Goal: Task Accomplishment & Management: Manage account settings

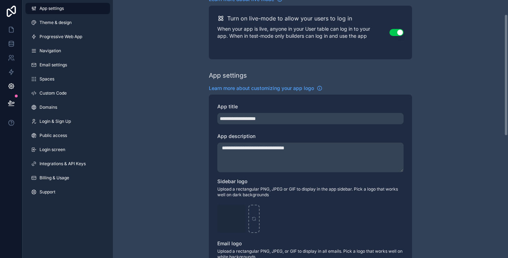
scroll to position [30, 0]
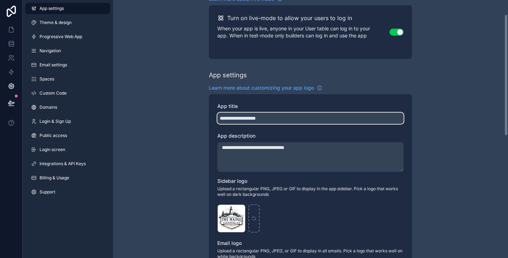
click at [300, 121] on input "**********" at bounding box center [310, 117] width 186 height 11
type input "********"
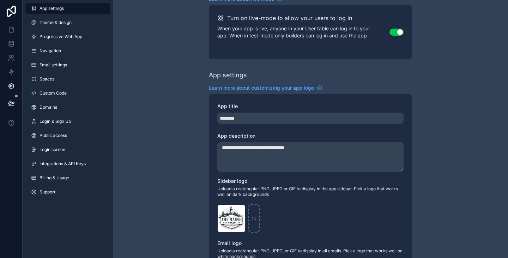
click at [320, 148] on textarea "**********" at bounding box center [310, 157] width 186 height 30
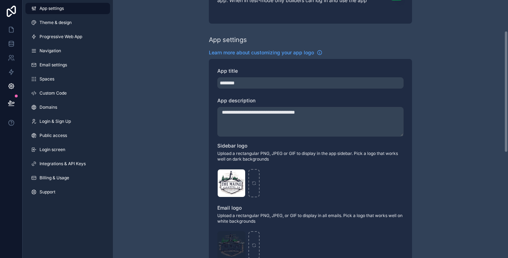
scroll to position [66, 0]
click at [310, 179] on div "Untitled-design-(1) .png" at bounding box center [310, 183] width 186 height 28
click at [343, 106] on textarea "**********" at bounding box center [310, 121] width 186 height 30
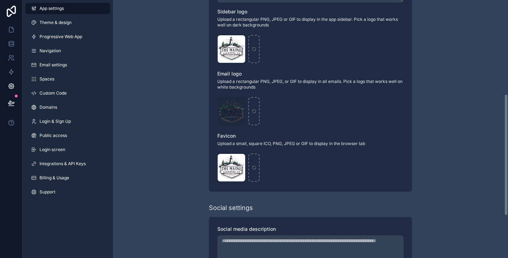
scroll to position [288, 0]
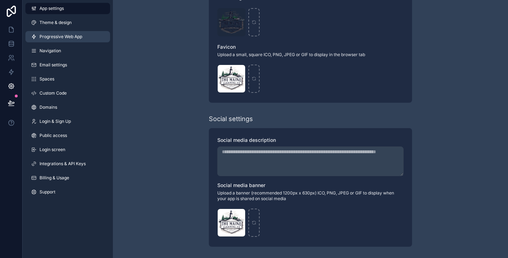
type textarea "**********"
click at [71, 41] on link "Progressive Web App" at bounding box center [67, 36] width 85 height 11
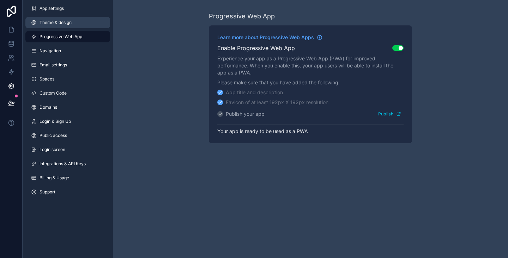
click at [66, 23] on span "Theme & design" at bounding box center [55, 23] width 32 height 6
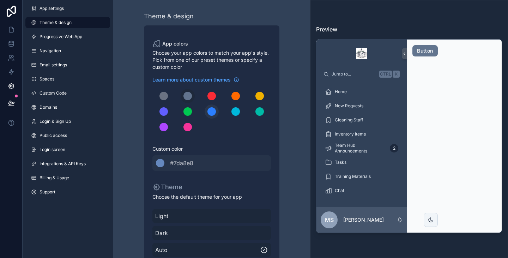
click at [209, 111] on div "scrollable content" at bounding box center [211, 111] width 8 height 8
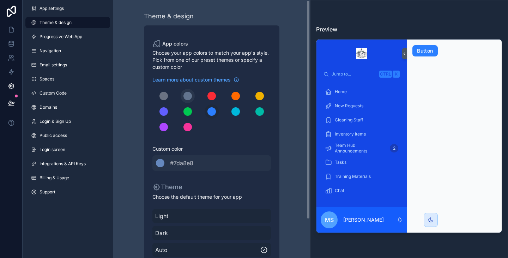
click at [181, 98] on button "scrollable content" at bounding box center [188, 96] width 14 height 14
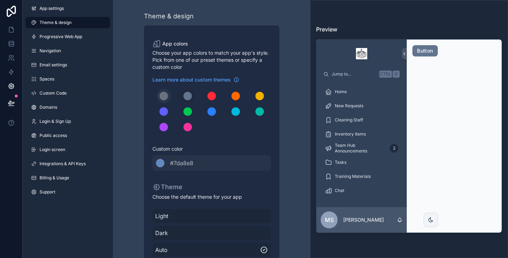
click at [166, 95] on div "scrollable content" at bounding box center [163, 96] width 8 height 8
click at [167, 95] on div "scrollable content" at bounding box center [163, 96] width 8 height 8
click at [182, 95] on button "scrollable content" at bounding box center [188, 96] width 14 height 14
click at [67, 8] on link "App settings" at bounding box center [67, 8] width 85 height 11
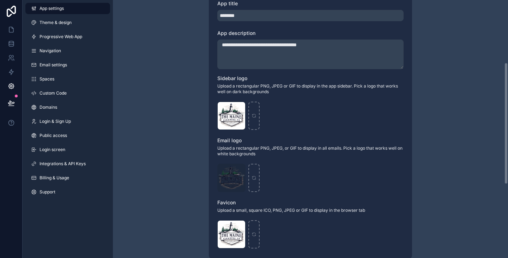
scroll to position [133, 0]
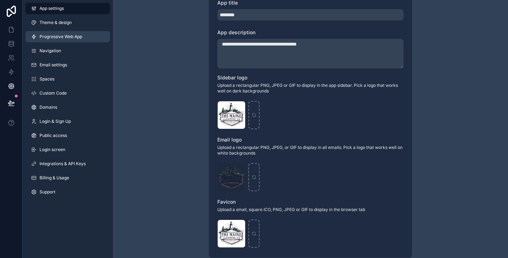
click at [61, 35] on span "Progressive Web App" at bounding box center [60, 37] width 43 height 6
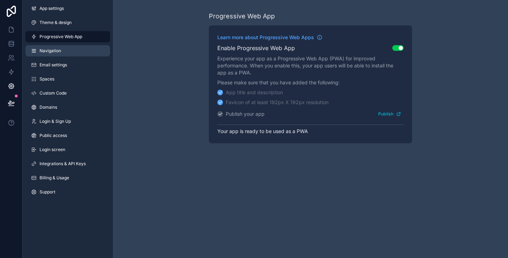
click at [55, 48] on span "Navigation" at bounding box center [50, 51] width 22 height 6
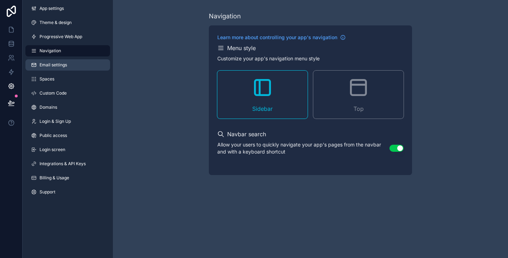
click at [71, 63] on link "Email settings" at bounding box center [67, 64] width 85 height 11
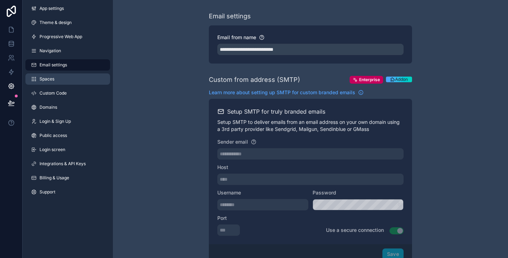
click at [58, 78] on link "Spaces" at bounding box center [67, 78] width 85 height 11
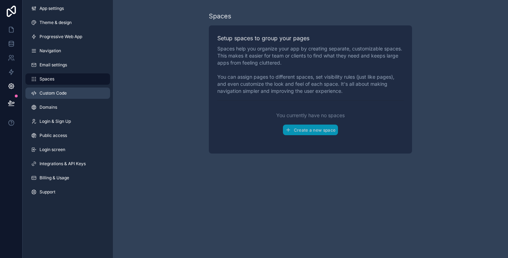
click at [68, 95] on link "Custom Code" at bounding box center [67, 92] width 85 height 11
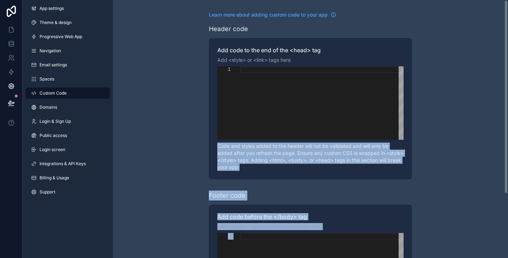
drag, startPoint x: 455, startPoint y: 72, endPoint x: 223, endPoint y: -39, distance: 256.6
type textarea "**********"
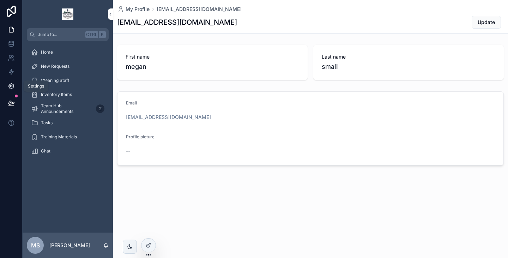
click at [10, 87] on icon at bounding box center [11, 86] width 7 height 7
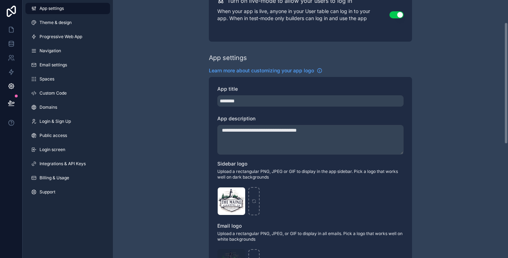
scroll to position [48, 0]
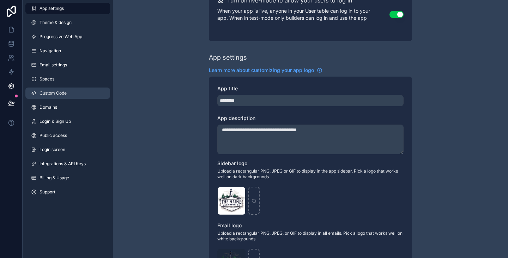
click at [55, 98] on link "Custom Code" at bounding box center [67, 92] width 85 height 11
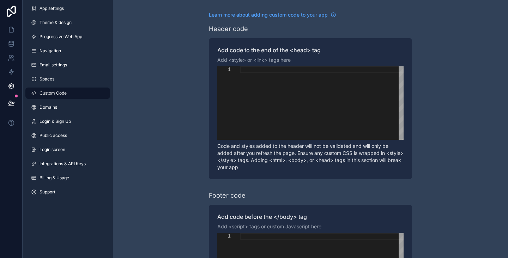
click at [470, 166] on div "Learn more about adding custom code to your app Header code Add code to the end…" at bounding box center [310, 178] width 395 height 357
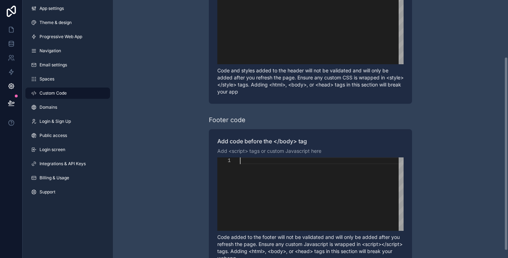
click at [301, 192] on div "scrollable content" at bounding box center [322, 193] width 164 height 73
paste textarea "**********"
type textarea "**********"
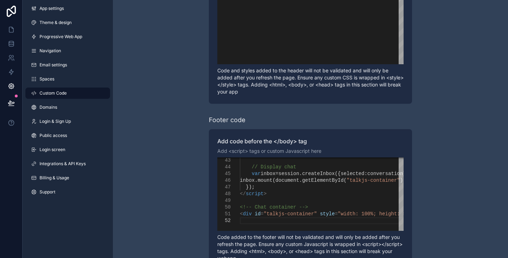
click at [432, 186] on div "**********" at bounding box center [310, 103] width 395 height 357
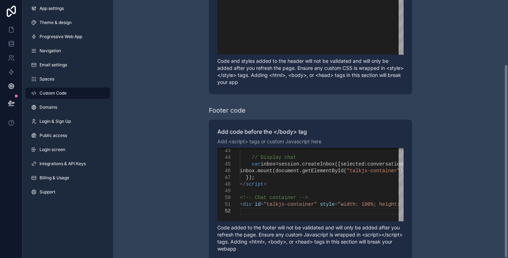
click at [460, 146] on div "**********" at bounding box center [310, 93] width 395 height 357
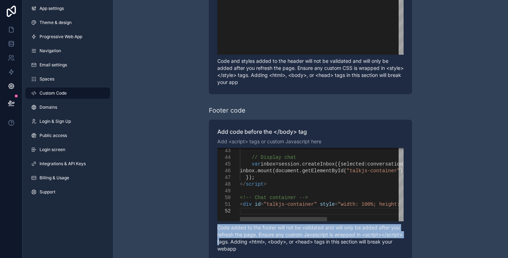
drag, startPoint x: 392, startPoint y: 225, endPoint x: 368, endPoint y: 172, distance: 57.6
type textarea "**********"
click at [368, 172] on div "**********" at bounding box center [310, 190] width 203 height 141
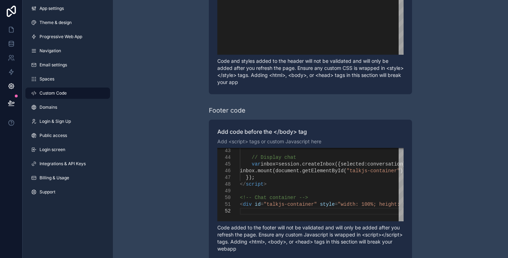
click at [162, 169] on div "**********" at bounding box center [310, 93] width 395 height 357
click at [11, 29] on icon at bounding box center [11, 29] width 7 height 7
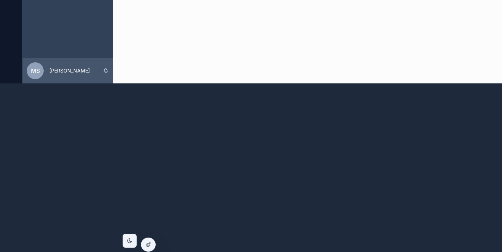
scroll to position [182, 0]
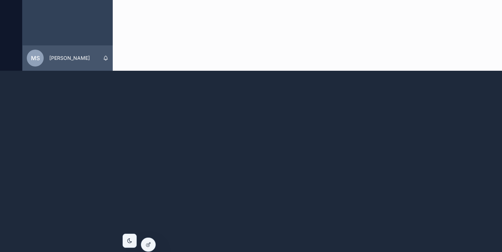
click at [262, 127] on div at bounding box center [251, 159] width 502 height 176
click at [56, 67] on div "ms megan small" at bounding box center [68, 57] width 90 height 25
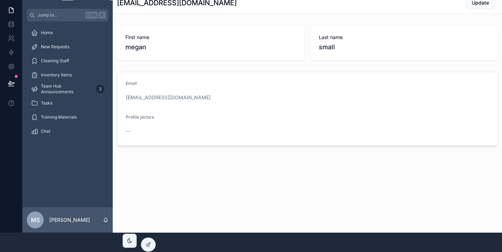
scroll to position [0, 0]
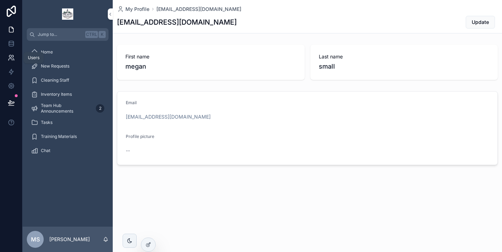
click at [8, 60] on icon at bounding box center [11, 57] width 7 height 7
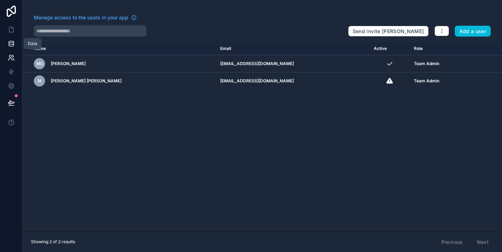
click at [11, 45] on icon at bounding box center [11, 43] width 5 height 3
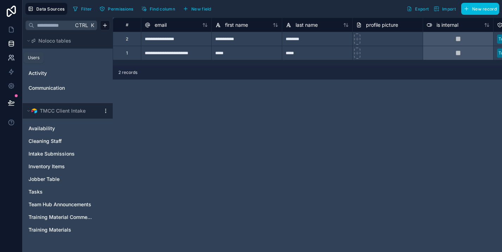
click at [11, 55] on icon at bounding box center [10, 56] width 2 height 2
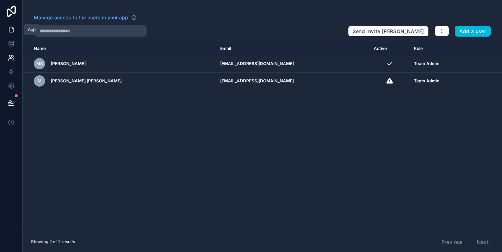
click at [9, 35] on link at bounding box center [11, 30] width 22 height 14
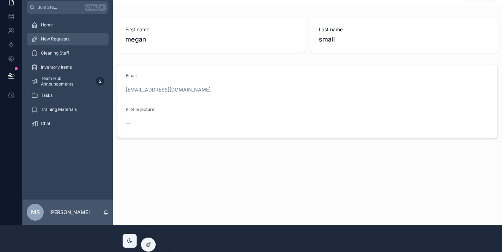
scroll to position [18, 0]
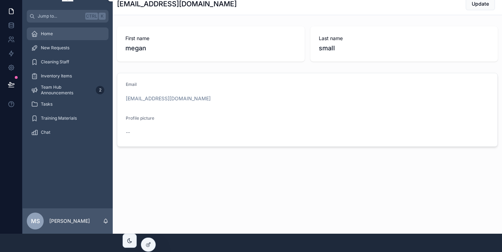
click at [75, 37] on div "Home" at bounding box center [67, 33] width 73 height 11
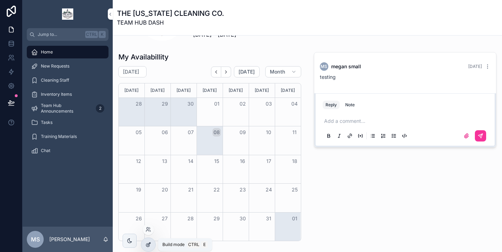
click at [148, 243] on icon at bounding box center [149, 245] width 6 height 6
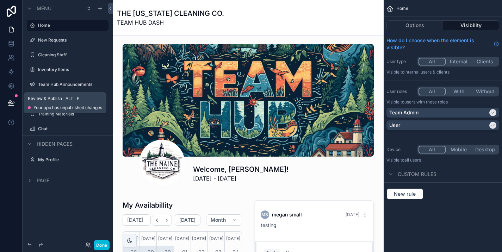
click at [13, 98] on button at bounding box center [12, 103] width 16 height 20
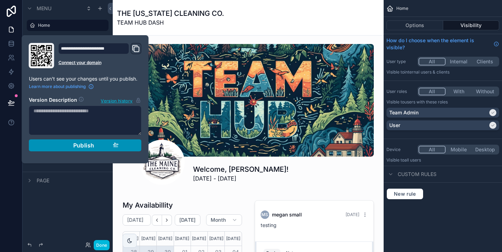
click at [97, 146] on div "Publish" at bounding box center [85, 145] width 67 height 7
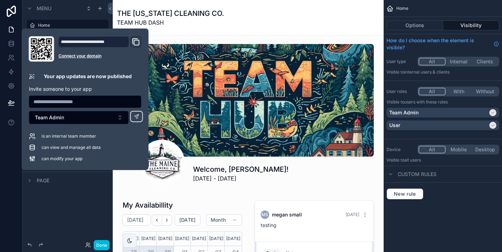
click at [134, 42] on icon "Domain and Custom Link" at bounding box center [136, 42] width 5 height 5
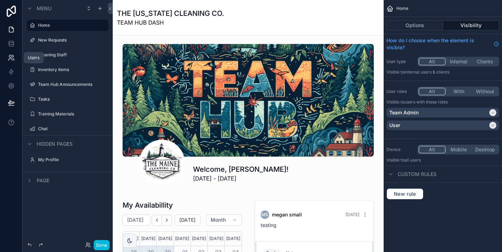
click at [11, 56] on icon at bounding box center [11, 57] width 7 height 7
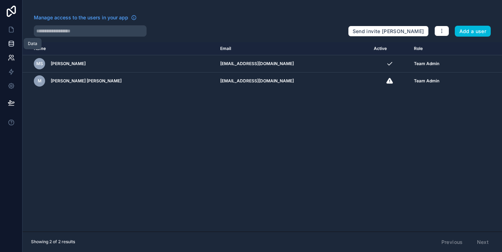
click at [12, 45] on icon at bounding box center [11, 43] width 7 height 7
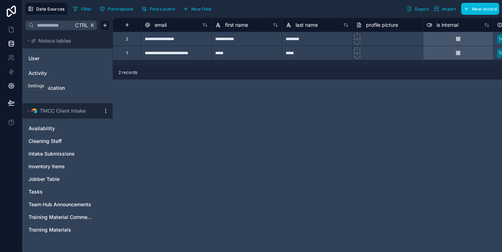
click at [14, 85] on icon at bounding box center [11, 86] width 7 height 7
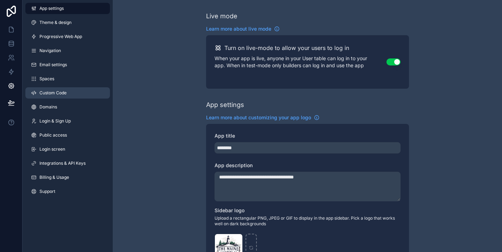
click at [60, 96] on link "Custom Code" at bounding box center [67, 92] width 85 height 11
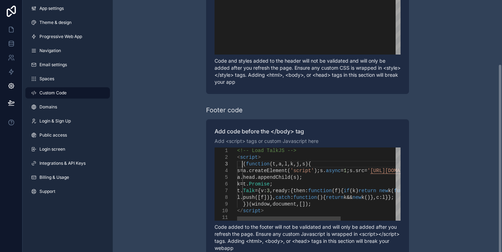
click at [246, 161] on span "(" at bounding box center [244, 164] width 3 height 6
type textarea "**********"
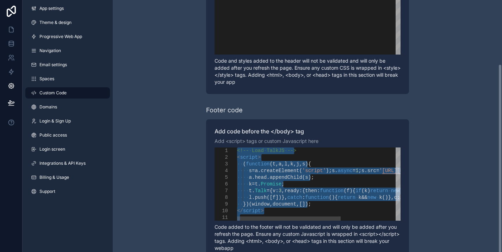
paste textarea "**********"
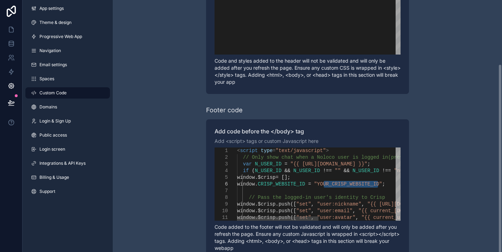
drag, startPoint x: 381, startPoint y: 179, endPoint x: 326, endPoint y: 179, distance: 55.0
paste textarea "**********"
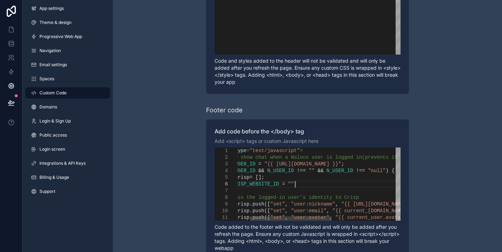
paste textarea "**********"
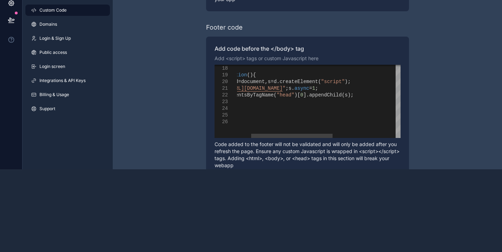
scroll to position [85, 0]
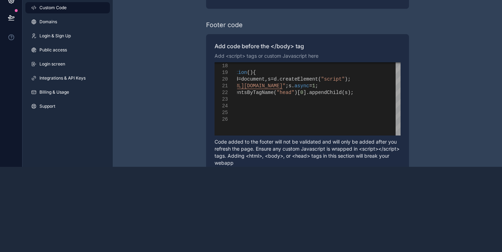
click at [141, 77] on div "Learn more about adding custom code to your app Header code Add code to the end…" at bounding box center [308, 8] width 390 height 357
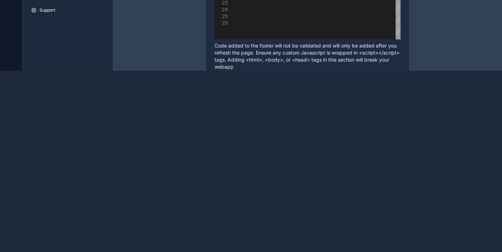
click at [163, 77] on div at bounding box center [251, 159] width 502 height 176
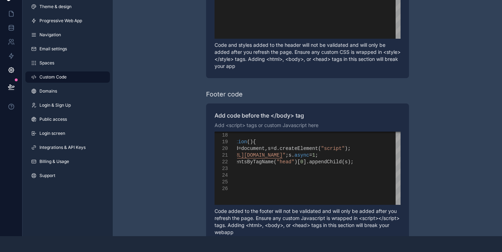
scroll to position [0, 0]
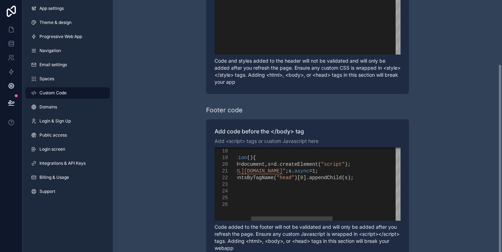
type textarea "**********"
click at [298, 195] on div "</ script >" at bounding box center [377, 198] width 328 height 7
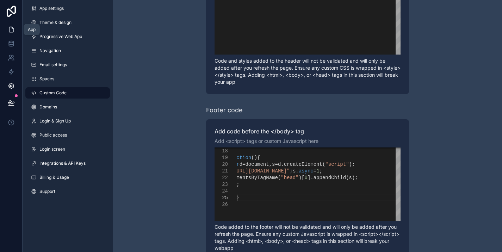
click at [11, 26] on icon at bounding box center [11, 29] width 7 height 7
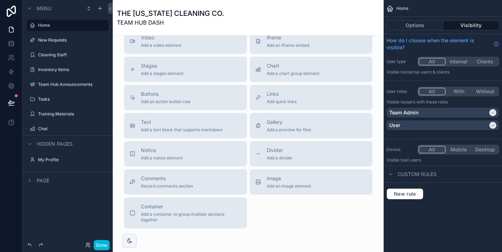
scroll to position [633, 0]
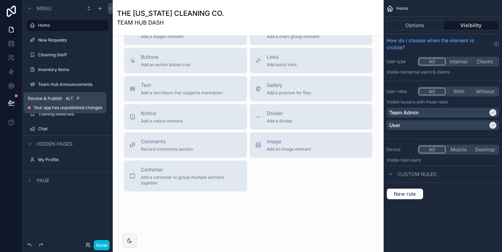
click at [12, 102] on icon at bounding box center [11, 102] width 7 height 7
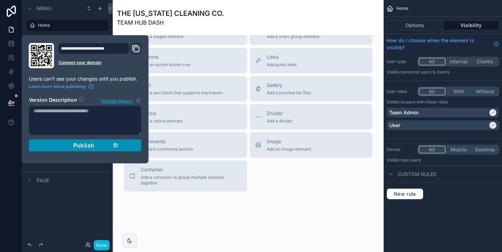
click at [100, 141] on button "Publish" at bounding box center [85, 146] width 113 height 12
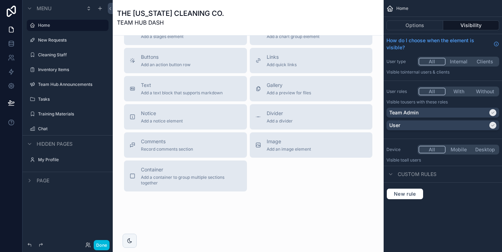
click at [99, 245] on button "Done" at bounding box center [102, 245] width 16 height 10
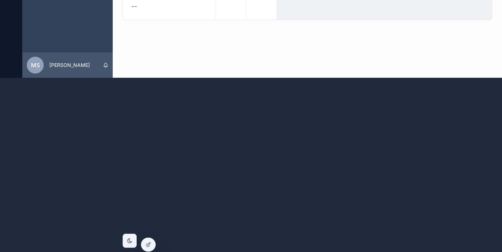
scroll to position [175, 0]
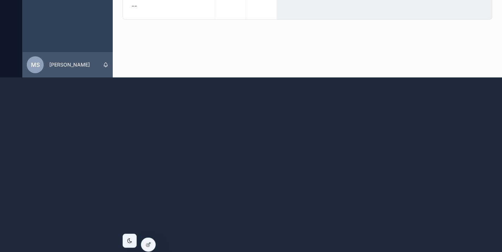
click at [242, 142] on div at bounding box center [251, 166] width 502 height 176
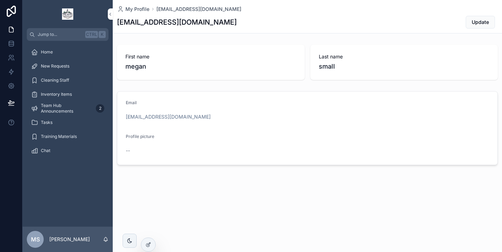
click at [147, 225] on div at bounding box center [148, 229] width 11 height 11
click at [149, 231] on icon at bounding box center [149, 230] width 6 height 6
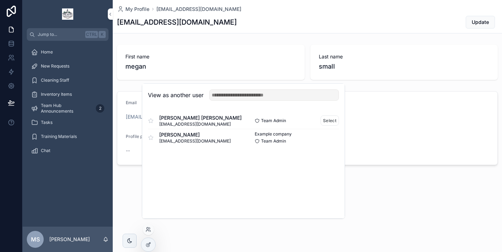
click at [200, 127] on span "[EMAIL_ADDRESS][DOMAIN_NAME]" at bounding box center [200, 125] width 83 height 6
click at [333, 124] on button "Select" at bounding box center [330, 121] width 18 height 10
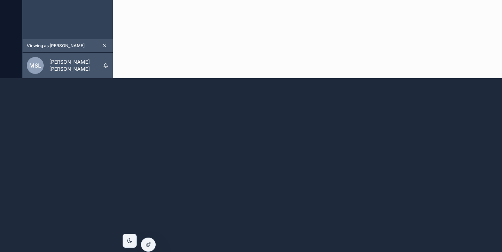
scroll to position [182, 2]
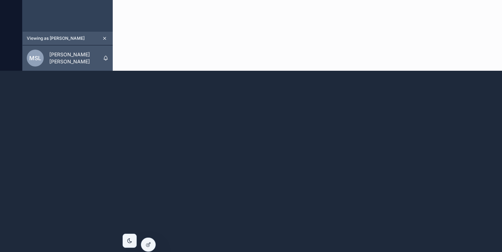
click at [446, 134] on div at bounding box center [251, 159] width 502 height 176
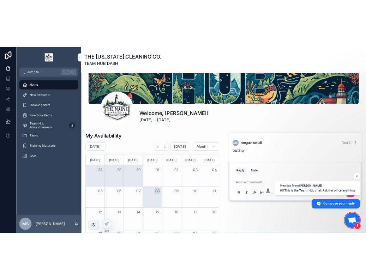
scroll to position [79, 0]
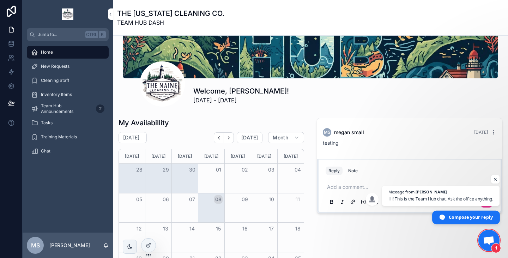
click at [453, 221] on span "Compose your reply" at bounding box center [471, 217] width 44 height 12
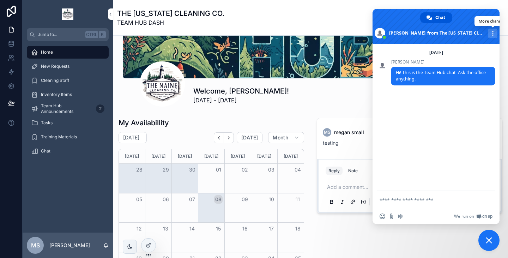
click at [489, 37] on div "More channels" at bounding box center [493, 34] width 10 height 10
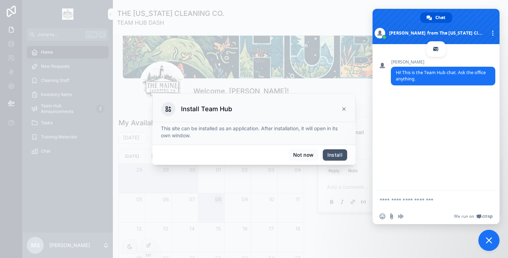
click at [337, 157] on button "Install" at bounding box center [335, 154] width 24 height 11
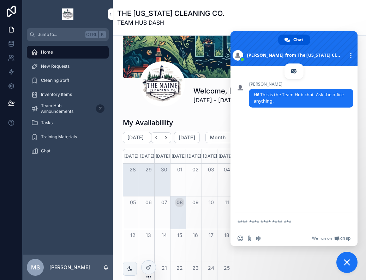
click at [269, 223] on textarea "Compose your message..." at bounding box center [285, 222] width 97 height 6
type textarea "**"
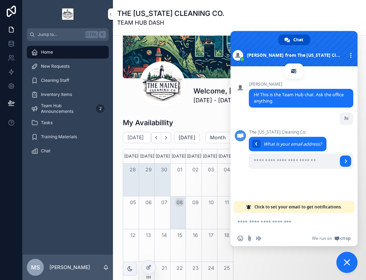
click at [300, 38] on span "Chat" at bounding box center [298, 40] width 10 height 11
click at [346, 52] on div "More channels" at bounding box center [351, 56] width 10 height 10
click at [331, 25] on div "THE MAINE CLEANING CO. TEAM HUB DASH" at bounding box center [239, 17] width 244 height 18
click at [345, 257] on span "Close chat" at bounding box center [346, 262] width 21 height 21
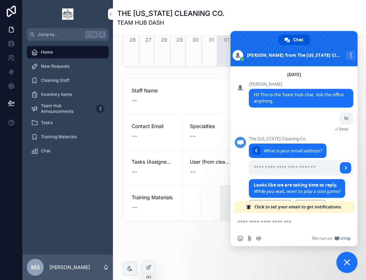
scroll to position [66, 0]
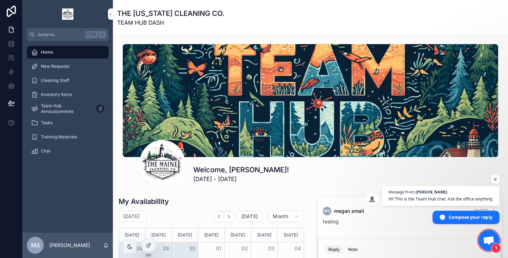
scroll to position [45, 0]
click at [485, 236] on span "Open chat" at bounding box center [489, 241] width 12 height 10
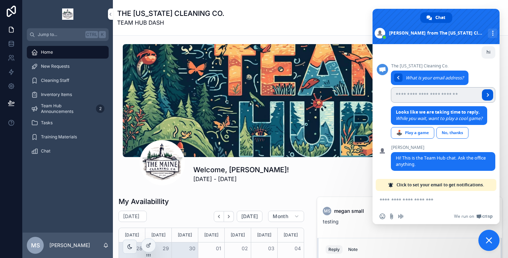
scroll to position [0, 0]
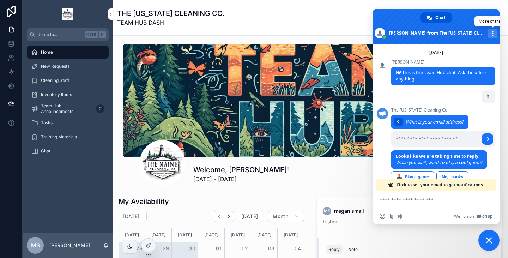
click at [488, 36] on div "More channels" at bounding box center [493, 34] width 10 height 10
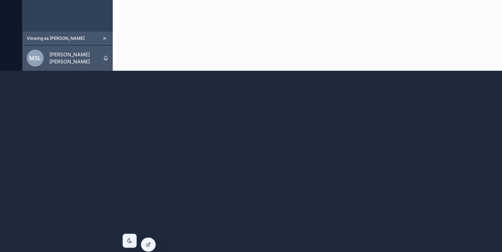
scroll to position [0, 2]
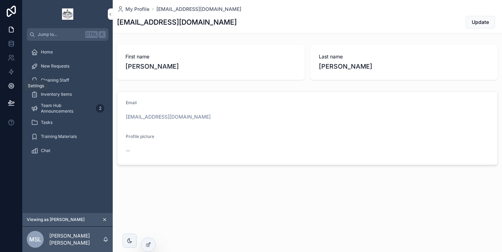
click at [11, 84] on icon at bounding box center [11, 86] width 7 height 7
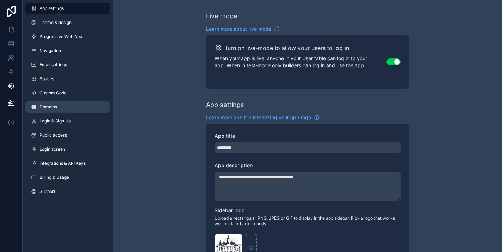
click at [59, 104] on link "Domains" at bounding box center [67, 107] width 85 height 11
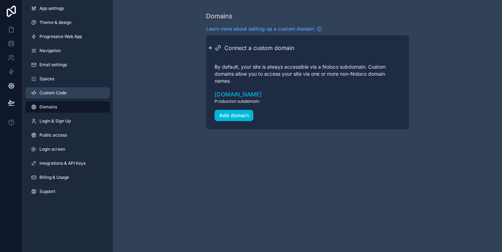
click at [65, 91] on link "Custom Code" at bounding box center [67, 92] width 85 height 11
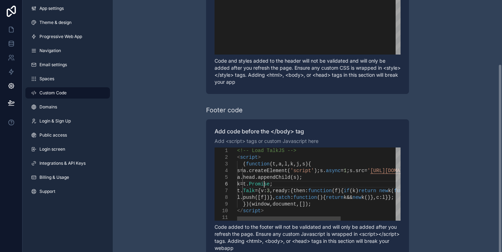
click at [265, 182] on span "Promise" at bounding box center [259, 185] width 21 height 6
type textarea "**********"
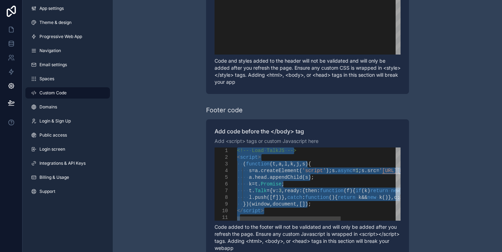
paste textarea "**********"
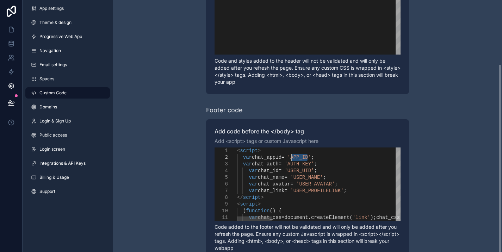
drag, startPoint x: 308, startPoint y: 151, endPoint x: 293, endPoint y: 153, distance: 15.4
paste textarea "Editor content;Press Alt+F1 for Accessibility Options."
paste textarea "**********"
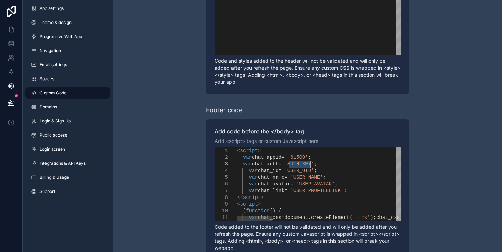
type textarea "**********"
click at [432, 193] on div "Learn more about adding custom code to your app Header code Add code to the end…" at bounding box center [308, 93] width 390 height 357
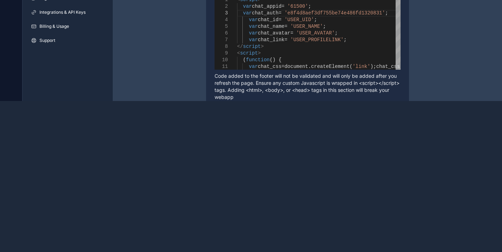
click at [423, 126] on div at bounding box center [251, 189] width 502 height 176
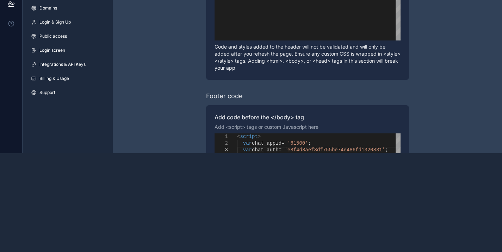
click at [161, 52] on div "Learn more about adding custom code to your app Header code Add code to the end…" at bounding box center [308, 79] width 390 height 357
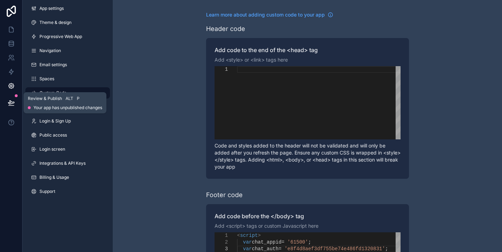
click at [9, 105] on icon at bounding box center [11, 102] width 7 height 7
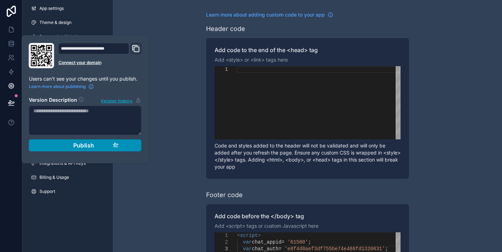
click at [67, 145] on div "Publish" at bounding box center [85, 145] width 67 height 7
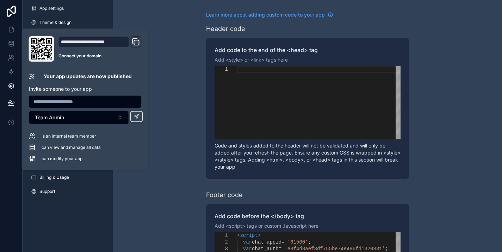
click at [40, 47] on icon at bounding box center [41, 48] width 21 height 21
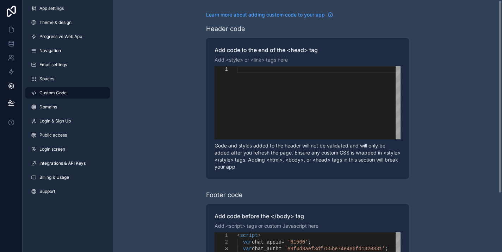
click at [179, 120] on div "Learn more about adding custom code to your app Header code Add code to the end…" at bounding box center [308, 178] width 390 height 357
click at [10, 24] on link at bounding box center [11, 30] width 22 height 14
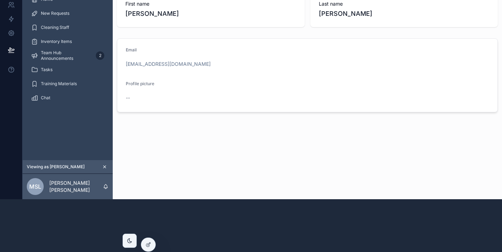
scroll to position [0, 2]
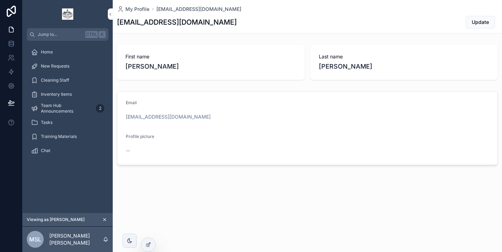
click at [53, 223] on span "Viewing as Megan Small" at bounding box center [56, 220] width 58 height 6
click at [9, 103] on icon at bounding box center [11, 102] width 7 height 7
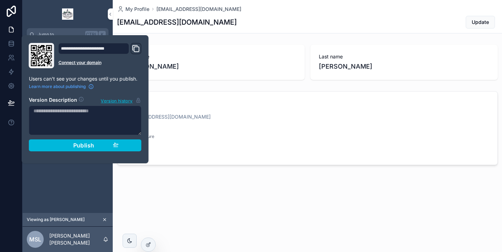
click at [135, 48] on icon "Domain and Custom Link" at bounding box center [136, 48] width 8 height 8
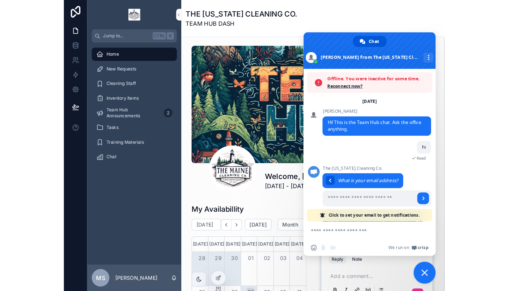
scroll to position [66, 0]
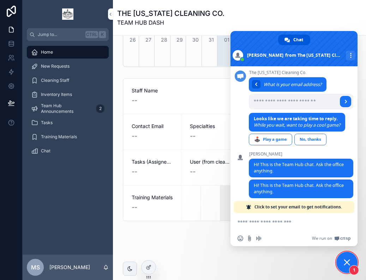
click at [351, 263] on span "1" at bounding box center [346, 262] width 21 height 21
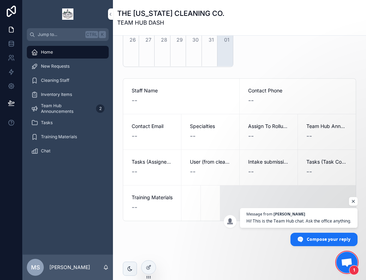
click at [354, 197] on span "Open chat" at bounding box center [353, 201] width 9 height 9
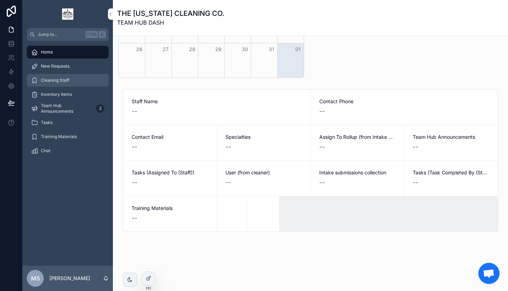
scroll to position [337, 0]
click at [13, 86] on icon at bounding box center [11, 86] width 7 height 7
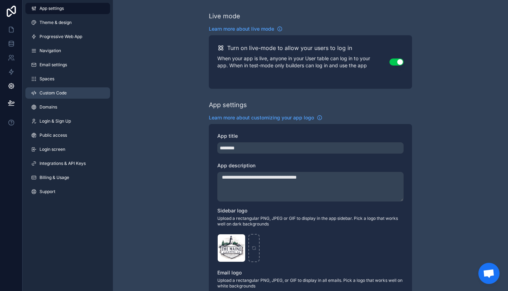
click at [70, 95] on link "Custom Code" at bounding box center [67, 92] width 85 height 11
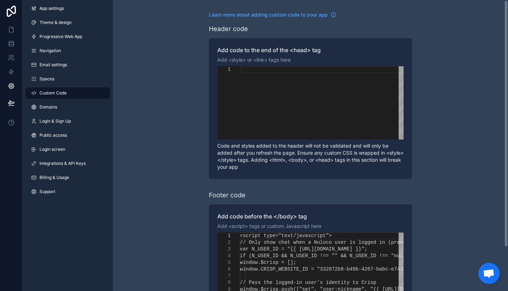
scroll to position [51, 0]
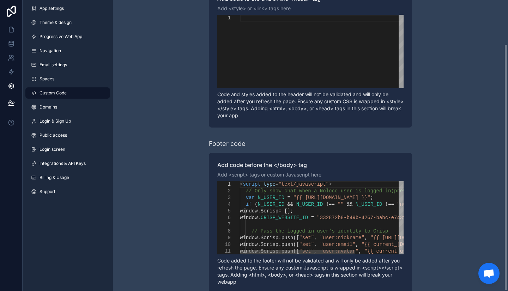
type textarea "**********"
click at [296, 188] on div "// Only show chat when a Noloco user is logged in (prevents it on public pages)" at bounding box center [356, 191] width 233 height 7
type textarea "**********"
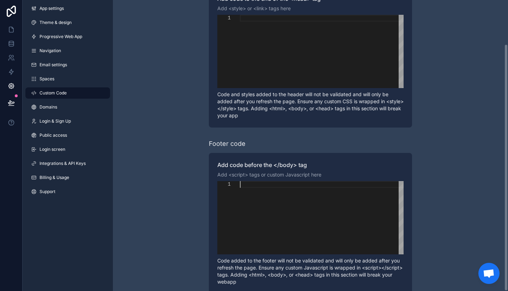
scroll to position [0, 0]
click at [365, 115] on div "Learn more about adding custom code to your app Header code Add code to the end…" at bounding box center [310, 127] width 395 height 357
click at [365, 181] on div "Learn more about adding custom code to your app Header code Add code to the end…" at bounding box center [310, 127] width 395 height 357
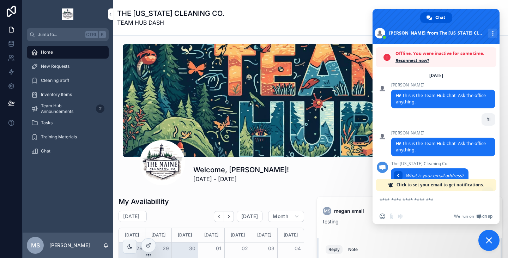
scroll to position [66, 0]
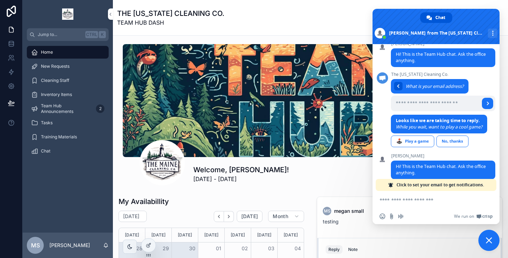
click at [56, 173] on div "Home New Requests Cleaning Staff Inventory Items Team Hub Announcements 2 Tasks…" at bounding box center [68, 136] width 90 height 191
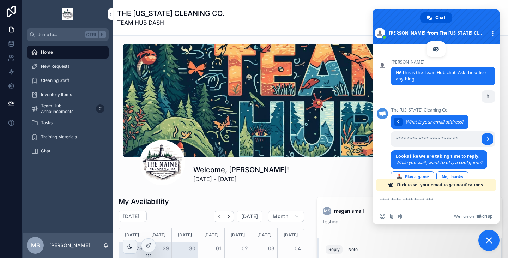
scroll to position [66, 0]
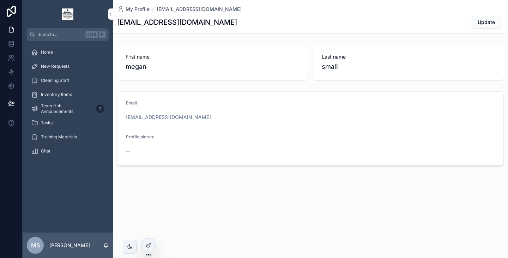
click at [67, 57] on div "Home" at bounding box center [67, 52] width 73 height 11
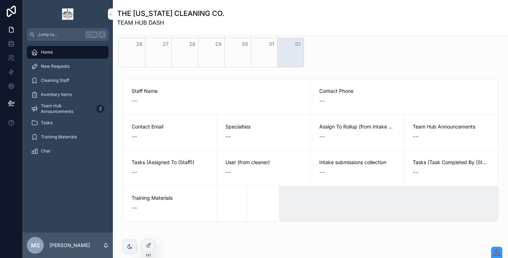
scroll to position [345, 0]
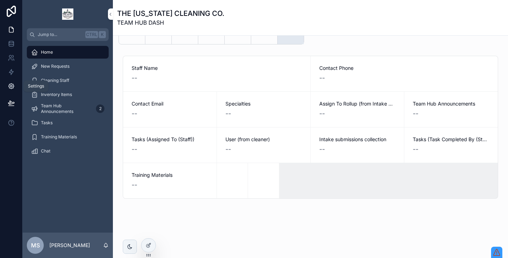
click at [11, 87] on icon at bounding box center [11, 86] width 7 height 7
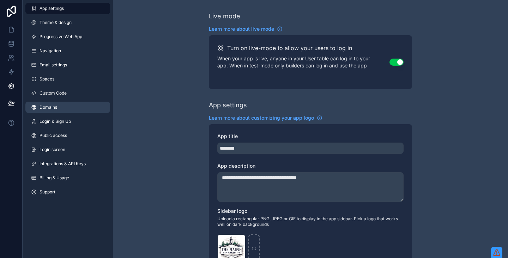
click at [45, 110] on span "Domains" at bounding box center [48, 107] width 18 height 6
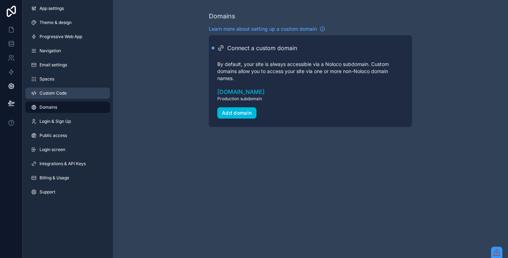
click at [48, 95] on span "Custom Code" at bounding box center [52, 93] width 27 height 6
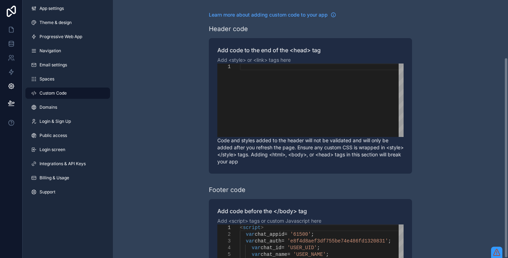
scroll to position [74, 0]
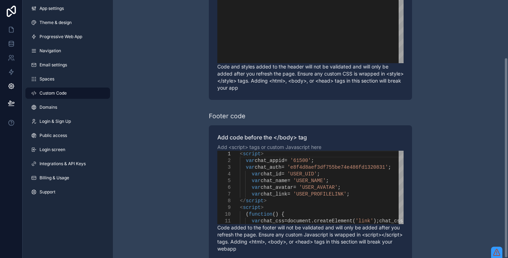
click at [444, 151] on div "Learn more about adding custom code to your app Header code Add code to the end…" at bounding box center [310, 99] width 395 height 346
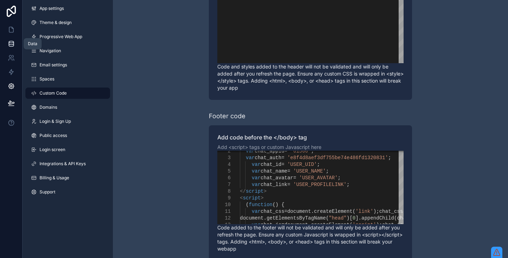
click at [13, 39] on link at bounding box center [11, 44] width 22 height 14
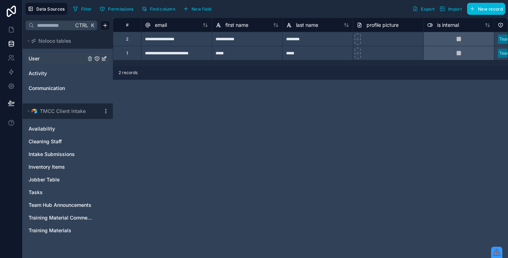
click at [105, 58] on icon "User" at bounding box center [104, 57] width 3 height 3
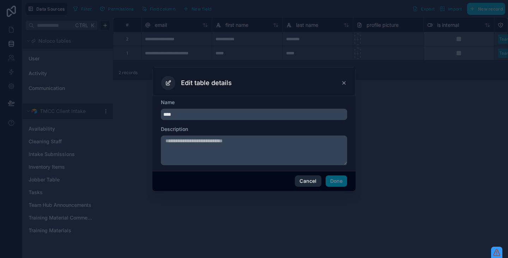
click at [302, 179] on button "Cancel" at bounding box center [308, 180] width 26 height 11
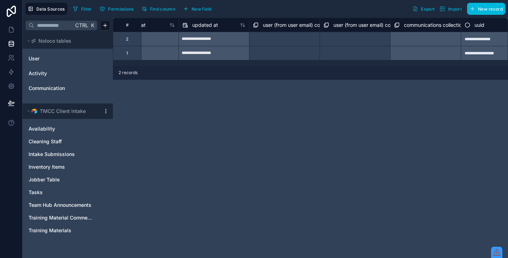
scroll to position [0, 833]
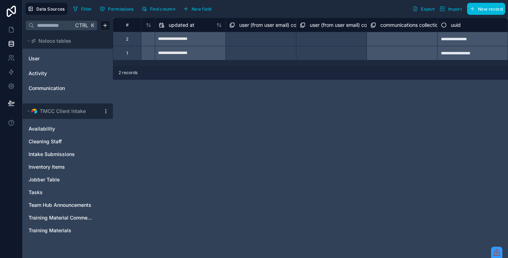
click at [459, 24] on span "uuid" at bounding box center [456, 25] width 10 height 7
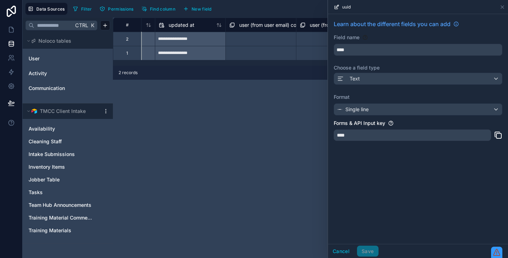
click at [345, 132] on div "****" at bounding box center [412, 134] width 157 height 11
type textarea "****"
click at [345, 132] on div "****" at bounding box center [412, 134] width 157 height 11
click at [12, 67] on link at bounding box center [11, 72] width 22 height 14
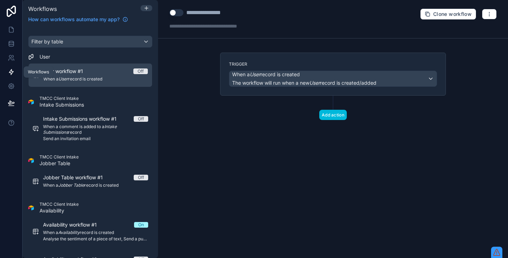
click at [12, 78] on link at bounding box center [11, 72] width 22 height 14
click at [12, 84] on icon at bounding box center [10, 86] width 5 height 5
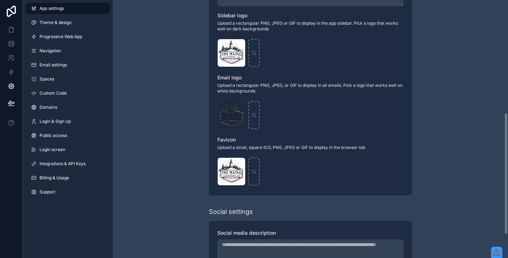
scroll to position [288, 0]
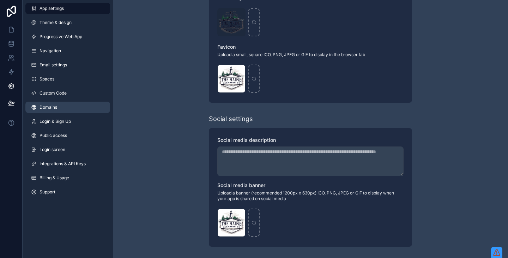
click at [55, 108] on span "Domains" at bounding box center [48, 107] width 18 height 6
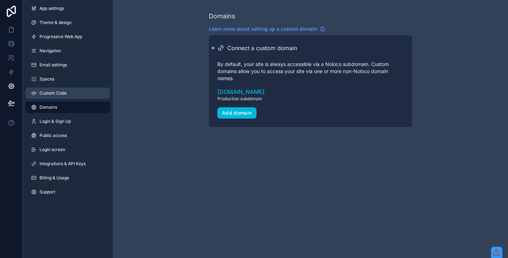
click at [74, 94] on link "Custom Code" at bounding box center [67, 92] width 85 height 11
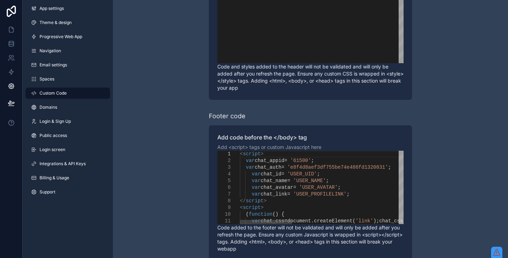
click at [304, 171] on span "'USER_UID'" at bounding box center [302, 174] width 30 height 6
paste textarea "Editor content;Press Alt+F1 for Accessibility Options."
type textarea "**********"
click at [322, 178] on span "'USER_NAME'" at bounding box center [309, 181] width 32 height 6
click at [10, 43] on icon at bounding box center [11, 42] width 5 height 2
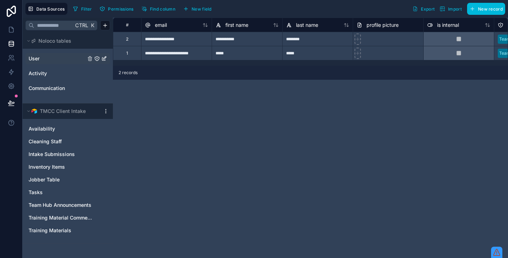
click at [60, 62] on link "User" at bounding box center [57, 58] width 57 height 7
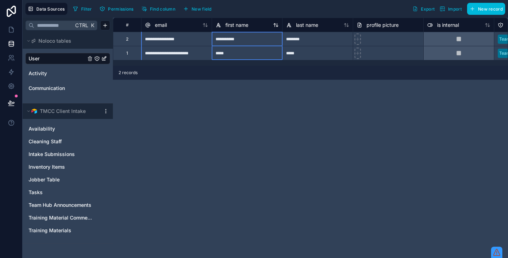
click at [248, 26] on div "first name" at bounding box center [246, 25] width 63 height 8
click at [244, 25] on span "first name" at bounding box center [236, 25] width 23 height 7
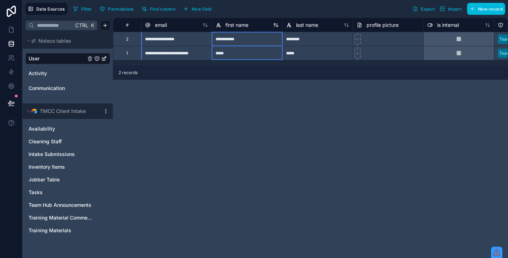
click at [244, 25] on span "first name" at bounding box center [236, 25] width 23 height 7
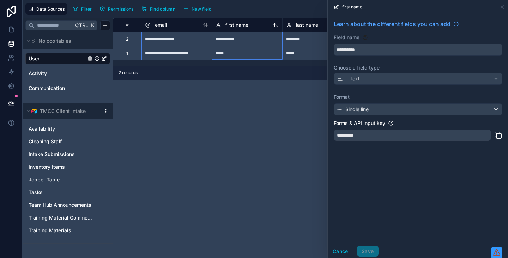
click at [244, 25] on span "first name" at bounding box center [236, 25] width 23 height 7
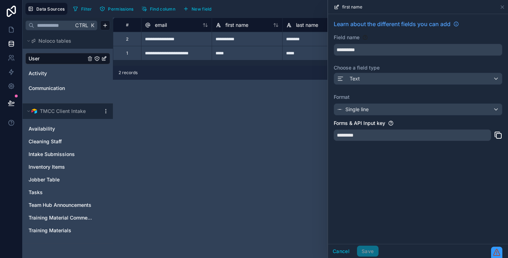
click at [356, 132] on div "*********" at bounding box center [412, 134] width 157 height 11
click at [11, 43] on icon at bounding box center [11, 43] width 7 height 7
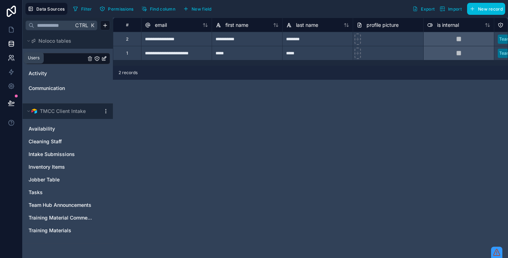
click at [11, 62] on link at bounding box center [11, 58] width 22 height 14
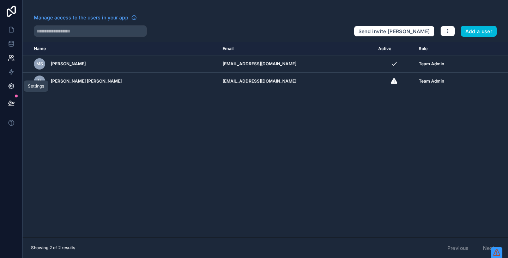
click at [12, 86] on icon at bounding box center [11, 86] width 2 height 2
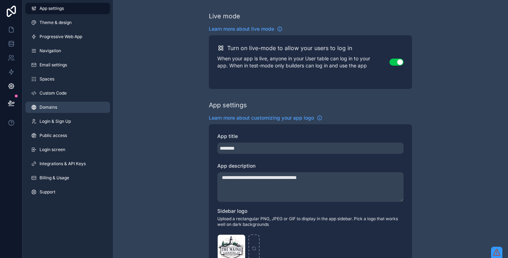
click at [40, 110] on link "Domains" at bounding box center [67, 107] width 85 height 11
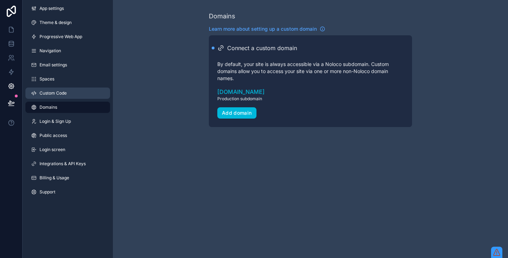
click at [63, 92] on span "Custom Code" at bounding box center [52, 93] width 27 height 6
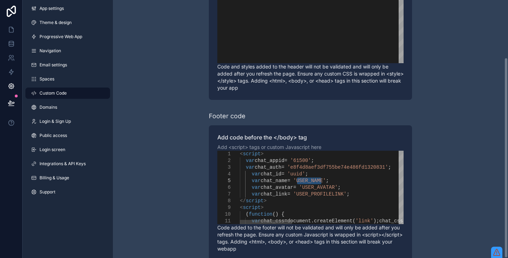
drag, startPoint x: 322, startPoint y: 173, endPoint x: 297, endPoint y: 175, distance: 25.4
paste textarea "Editor content;Press Alt+F1 for Accessibility Options."
type textarea "**********"
drag, startPoint x: 332, startPoint y: 182, endPoint x: 312, endPoint y: 181, distance: 20.1
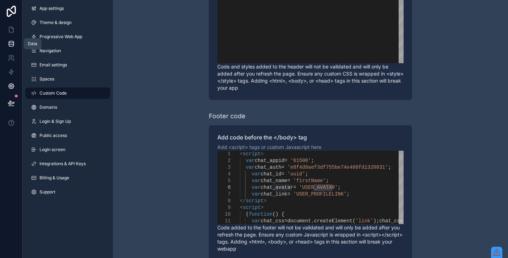
click at [12, 40] on link at bounding box center [11, 44] width 22 height 14
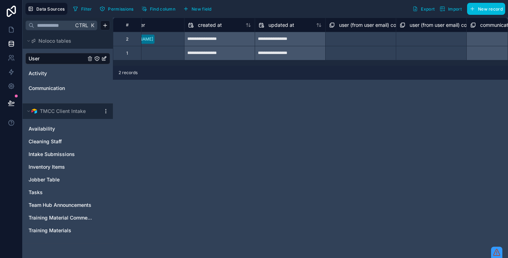
scroll to position [0, 733]
drag, startPoint x: 252, startPoint y: 42, endPoint x: 171, endPoint y: 98, distance: 98.6
click at [171, 98] on div "**********" at bounding box center [310, 138] width 395 height 240
click at [12, 23] on link at bounding box center [11, 30] width 22 height 14
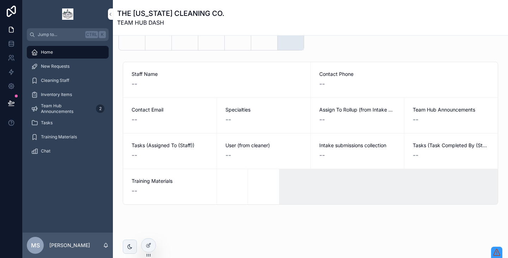
scroll to position [345, 0]
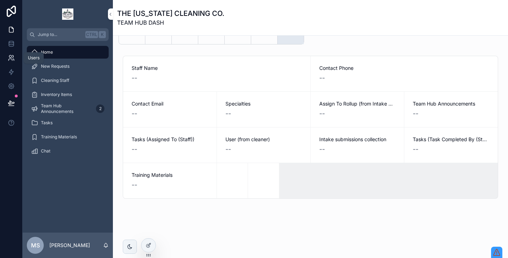
click at [9, 56] on icon at bounding box center [10, 56] width 2 height 2
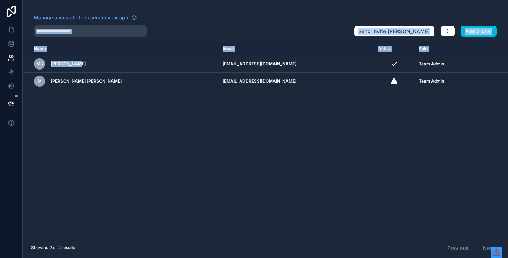
drag, startPoint x: 82, startPoint y: 66, endPoint x: 342, endPoint y: 41, distance: 261.1
click at [342, 41] on div "Manage access to the users in your app Send invite reminders Add a user Name Em…" at bounding box center [265, 129] width 485 height 258
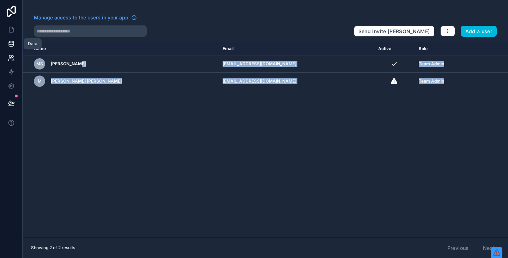
click at [17, 45] on link at bounding box center [11, 44] width 22 height 14
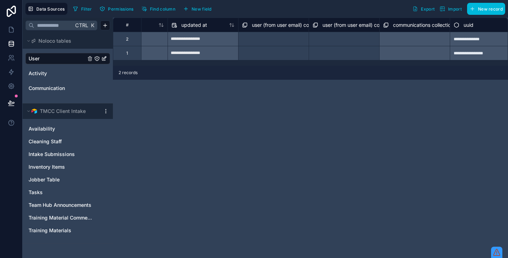
scroll to position [0, 833]
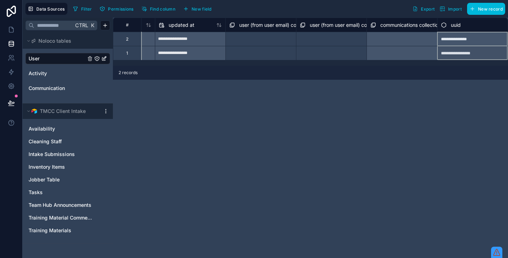
click at [462, 28] on div "uuid" at bounding box center [472, 25] width 63 height 8
click at [456, 36] on div "**********" at bounding box center [472, 39] width 71 height 14
click at [455, 40] on div "**********" at bounding box center [472, 39] width 71 height 14
click at [463, 45] on div "Copy" at bounding box center [473, 46] width 36 height 8
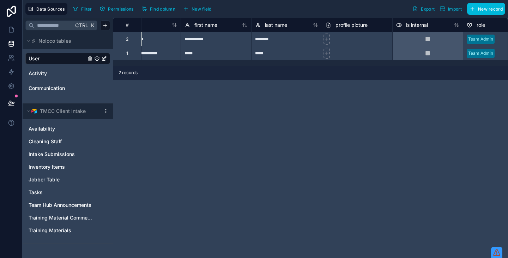
scroll to position [0, 0]
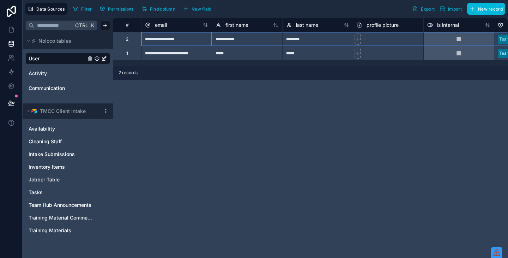
click at [126, 41] on div "2" at bounding box center [127, 39] width 2 height 6
click at [128, 38] on div "2" at bounding box center [127, 39] width 2 height 6
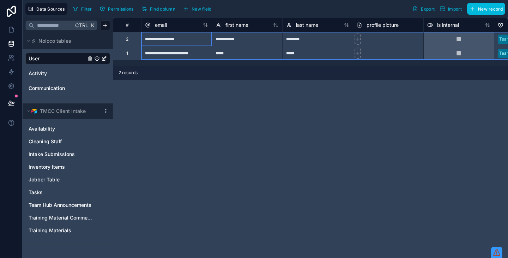
click at [126, 27] on div "#" at bounding box center [126, 24] width 17 height 5
